Goal: Entertainment & Leisure: Consume media (video, audio)

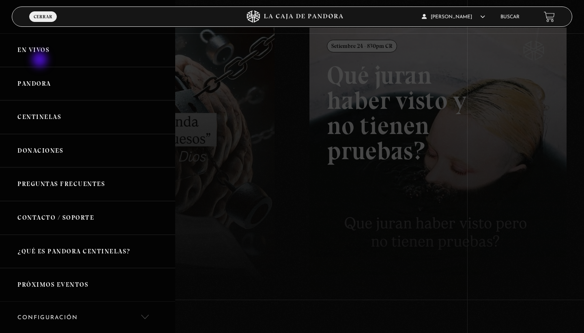
scroll to position [105, 0]
click at [40, 52] on link "En vivos" at bounding box center [87, 50] width 175 height 34
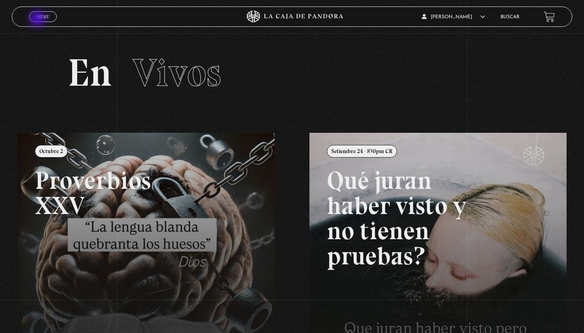
click at [38, 19] on span "Menu" at bounding box center [42, 16] width 13 height 5
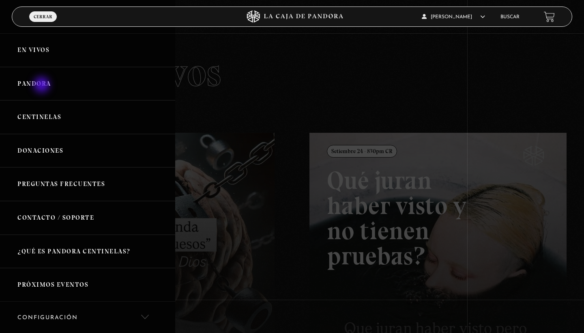
click at [43, 86] on link "Pandora" at bounding box center [87, 84] width 175 height 34
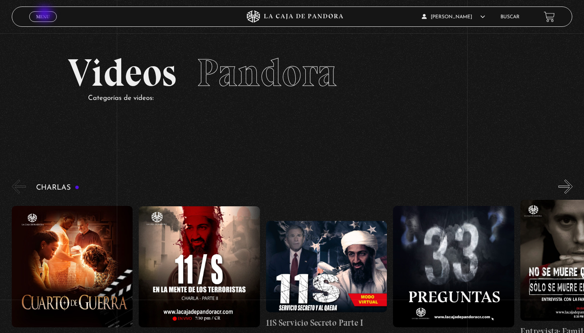
click at [45, 15] on span "Menu" at bounding box center [42, 16] width 13 height 5
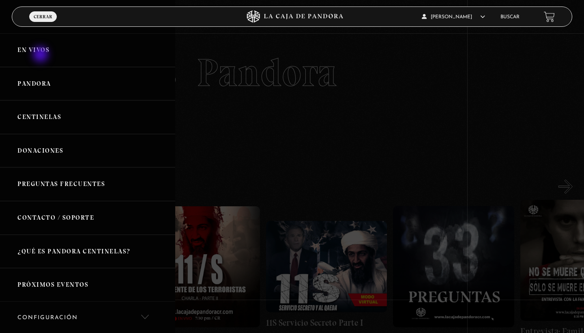
click at [41, 55] on link "En vivos" at bounding box center [87, 50] width 175 height 34
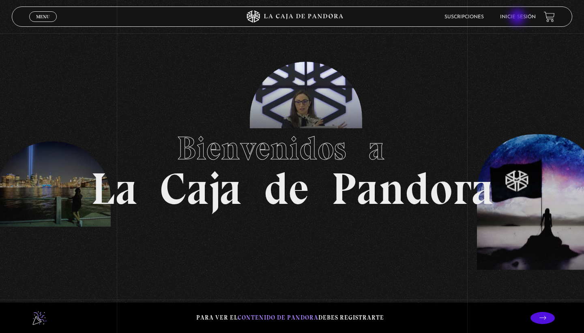
click at [519, 18] on link "Inicie sesión" at bounding box center [518, 17] width 36 height 5
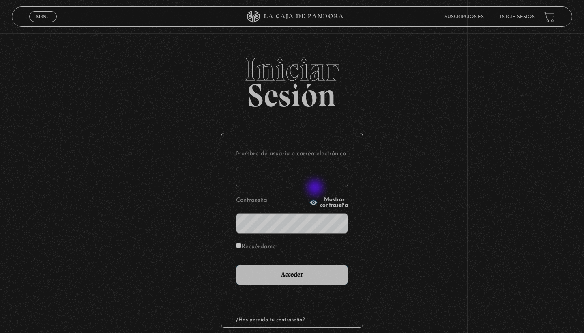
type input "marianamoracastro@gmail.com"
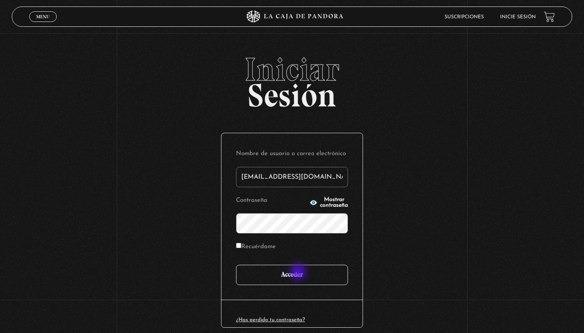
click at [299, 272] on input "Acceder" at bounding box center [292, 275] width 112 height 20
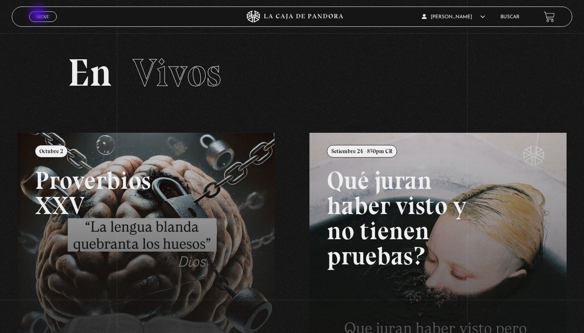
click at [39, 15] on span "Menu" at bounding box center [42, 16] width 13 height 5
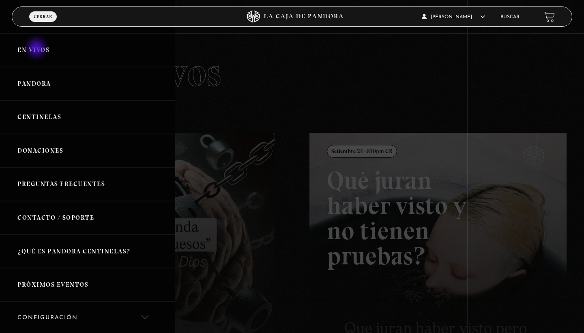
click at [37, 49] on link "En vivos" at bounding box center [87, 50] width 175 height 34
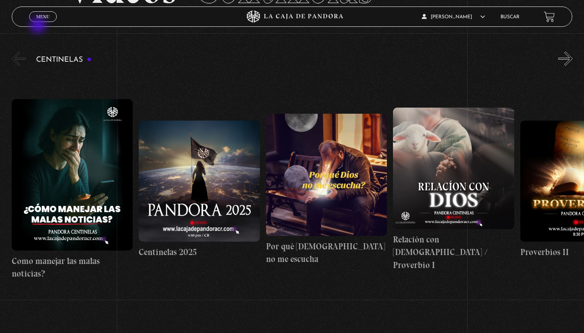
scroll to position [83, 0]
click at [39, 16] on span "Menu" at bounding box center [42, 16] width 13 height 5
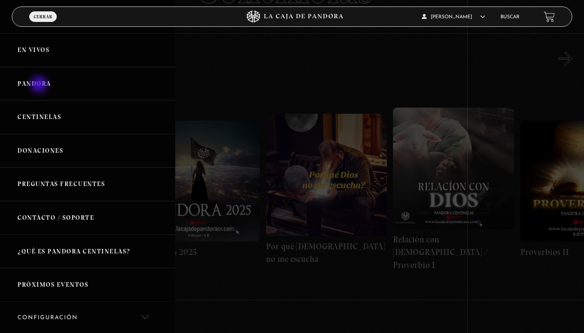
click at [40, 85] on link "Pandora" at bounding box center [87, 84] width 175 height 34
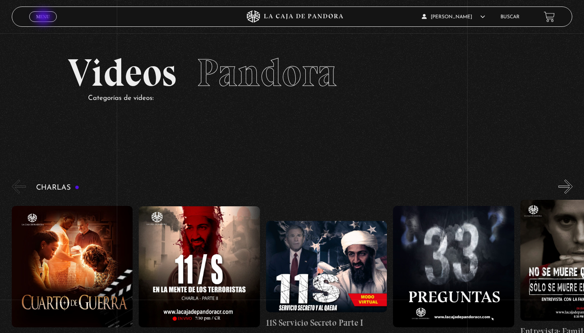
click at [44, 18] on span "Menu" at bounding box center [42, 16] width 13 height 5
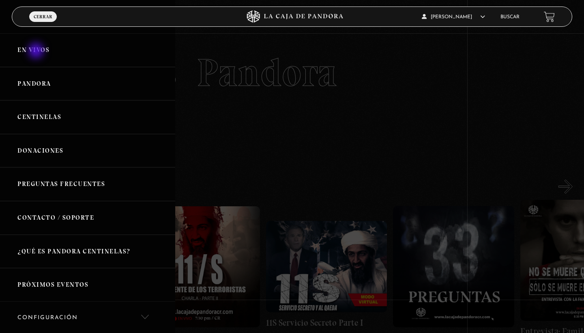
click at [37, 52] on link "En vivos" at bounding box center [87, 50] width 175 height 34
